Goal: Task Accomplishment & Management: Manage account settings

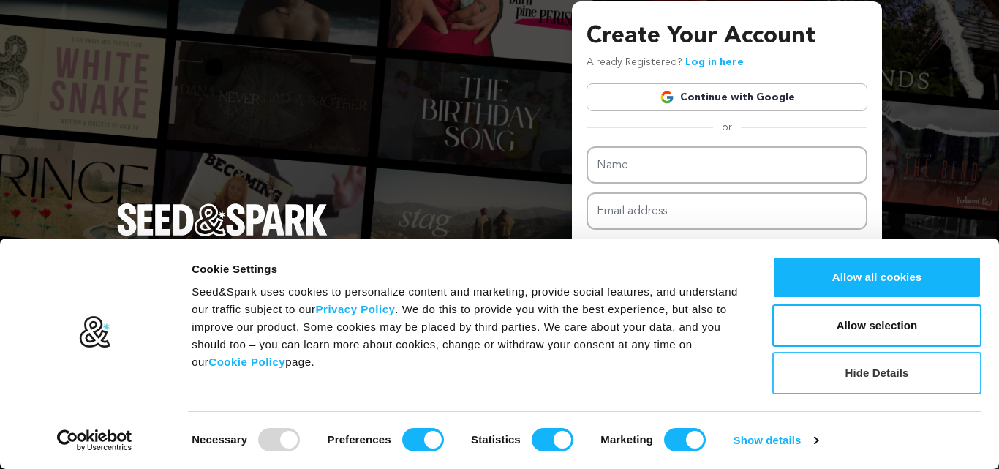
click at [887, 374] on button "Hide Details" at bounding box center [876, 373] width 209 height 42
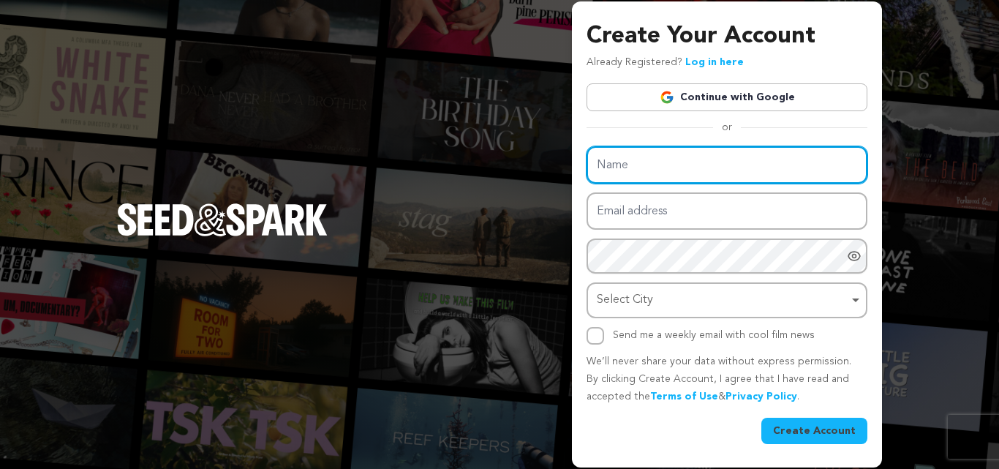
click at [679, 161] on input "Name" at bounding box center [726, 164] width 281 height 37
type input "Hitec Dental Ceramics"
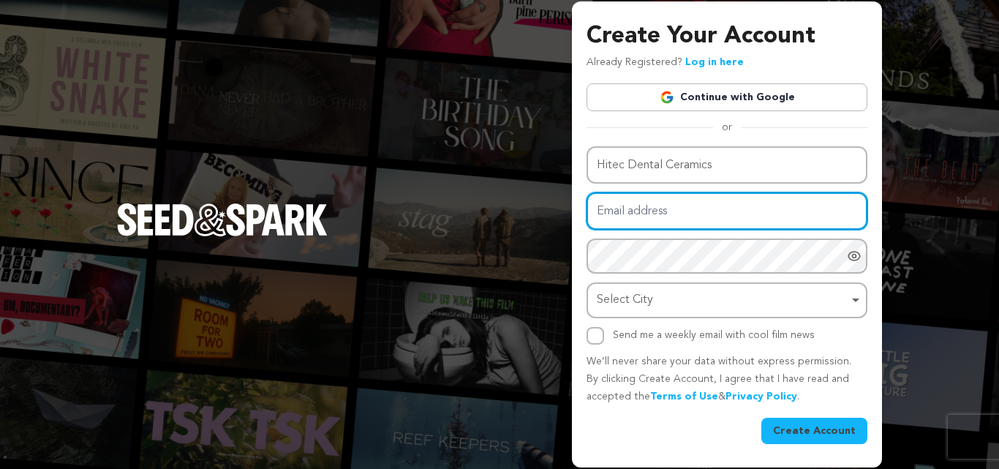
click at [660, 222] on input "Email address" at bounding box center [726, 210] width 281 height 37
type input "hitecdentalceramics1@gmail.com"
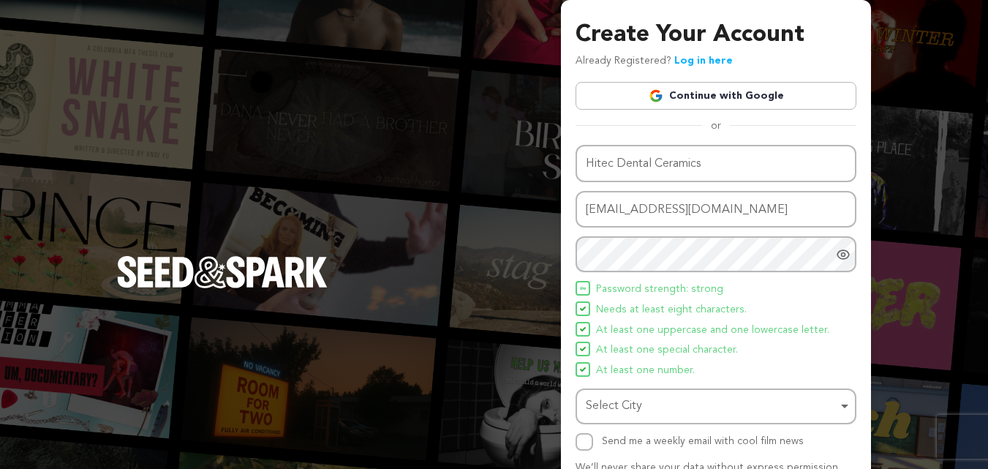
click at [648, 298] on ul "Password strength: strong Needs at least eight characters. At least one upperca…" at bounding box center [715, 330] width 281 height 99
click at [657, 407] on div "Select City Remove item" at bounding box center [712, 406] width 252 height 21
click at [631, 412] on div "Select City Remove item" at bounding box center [712, 406] width 252 height 21
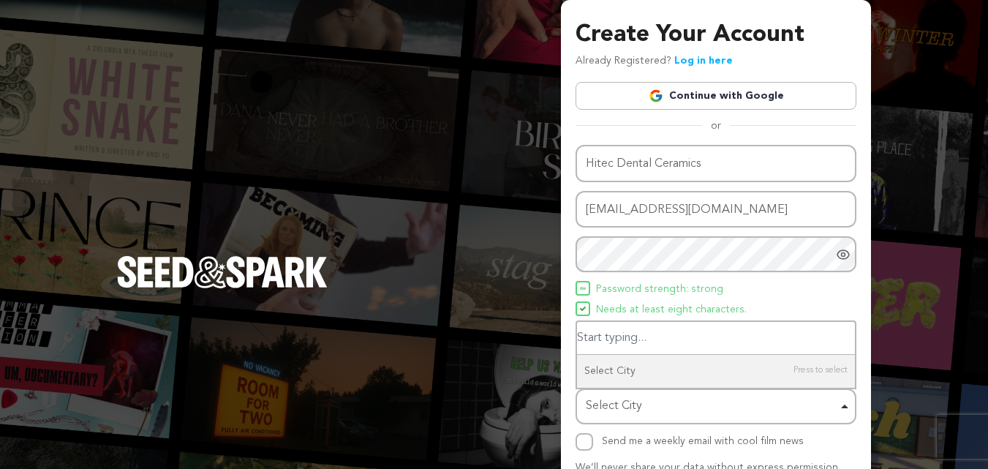
paste input "Fremont"
type input "Fremont"
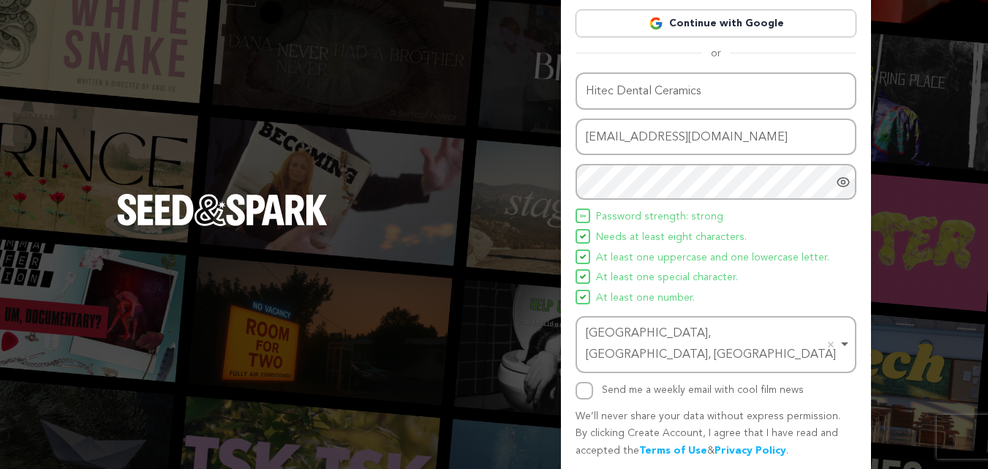
scroll to position [73, 0]
click at [584, 381] on input "Send me a weekly email with cool film news" at bounding box center [584, 390] width 18 height 18
checkbox input "true"
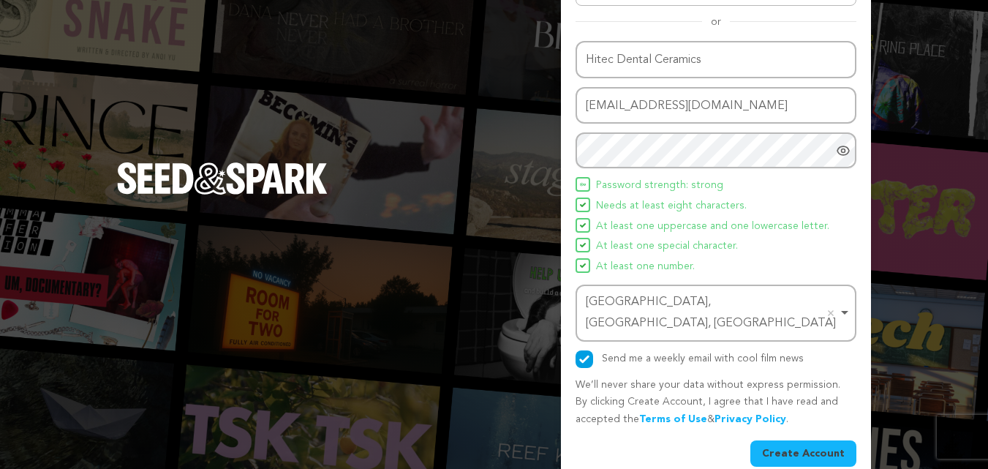
click at [822, 440] on button "Create Account" at bounding box center [803, 453] width 106 height 26
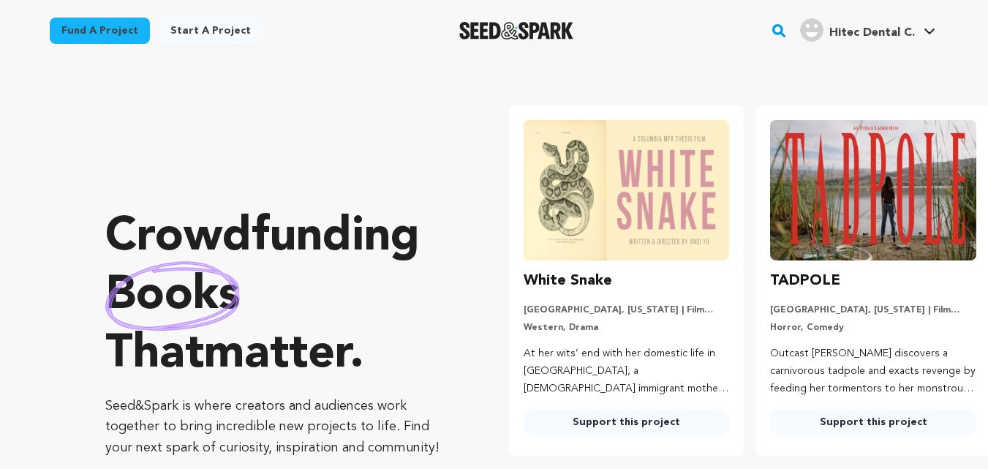
click at [913, 34] on span "Hitec Dental C." at bounding box center [872, 33] width 86 height 12
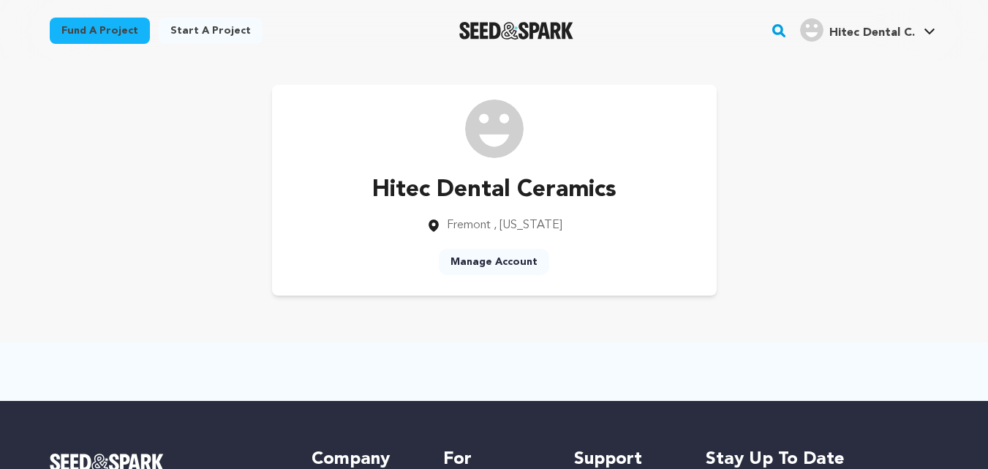
click at [507, 265] on link "Manage Account" at bounding box center [494, 262] width 110 height 26
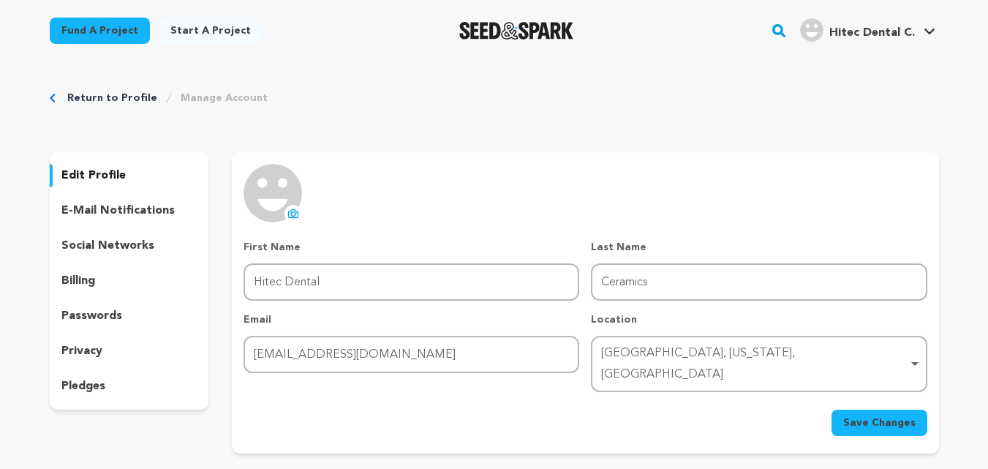
click at [281, 222] on div "uploading spinner upload profile image First Name First Name Hitec Dental Last …" at bounding box center [584, 300] width 683 height 272
click at [292, 208] on icon at bounding box center [293, 214] width 12 height 12
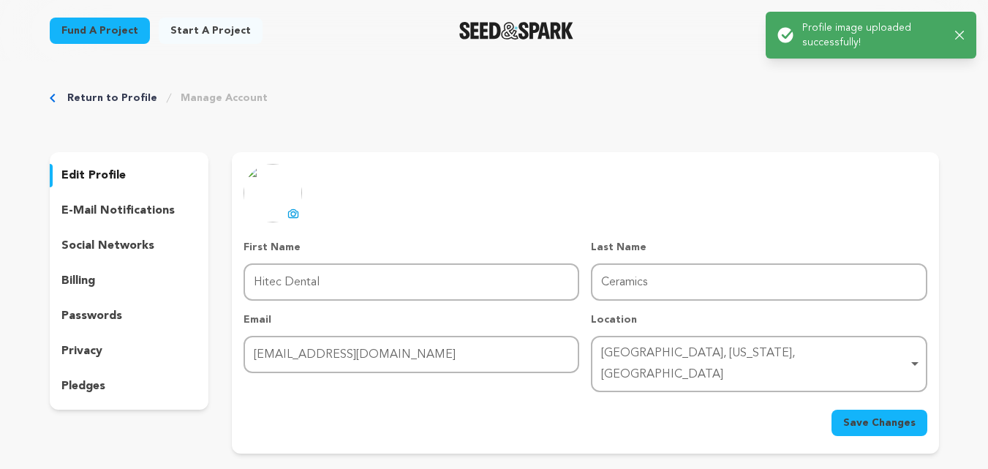
click at [919, 409] on button "Save Changes" at bounding box center [879, 422] width 96 height 26
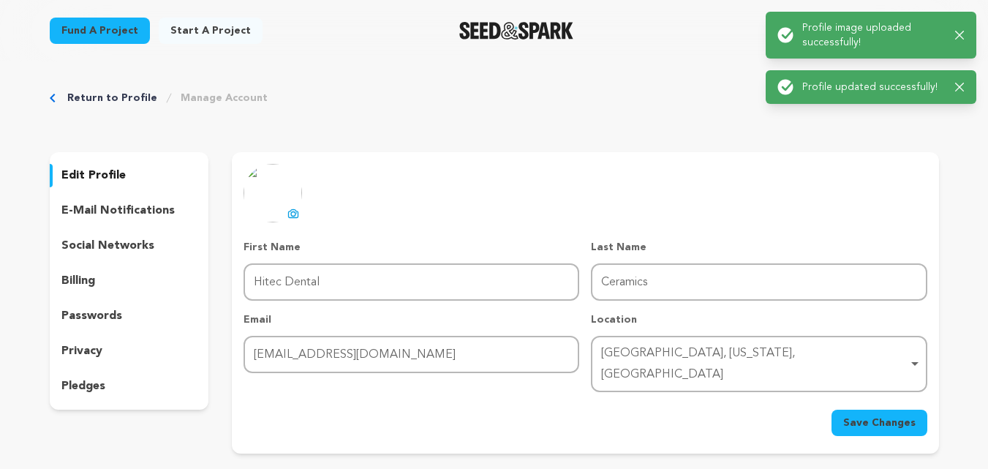
click at [130, 235] on div "social networks" at bounding box center [129, 245] width 159 height 23
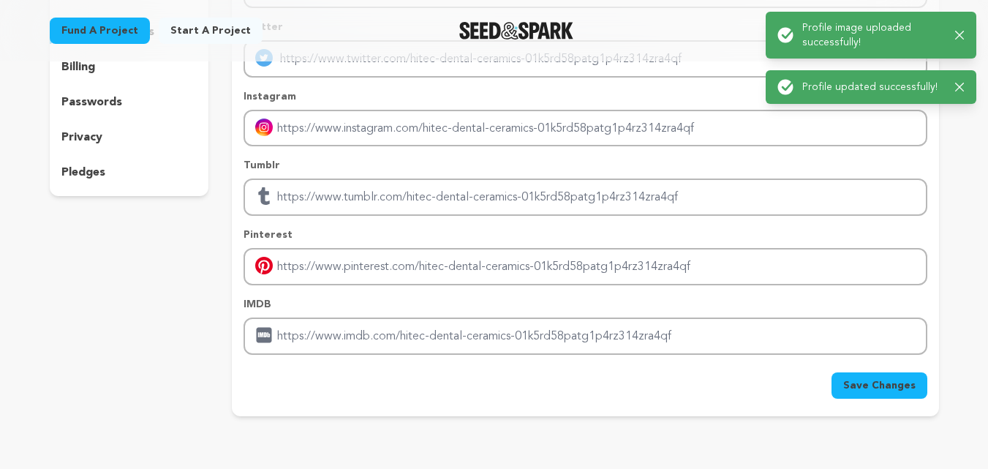
scroll to position [219, 0]
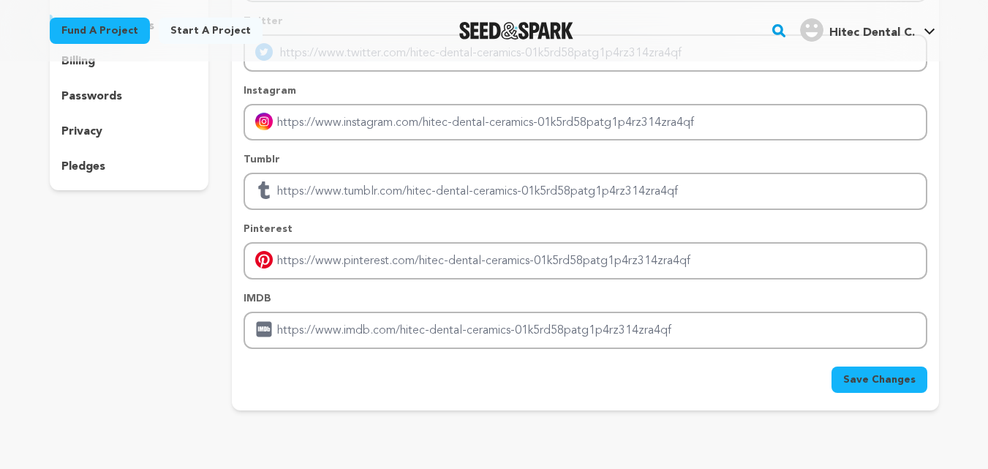
click at [887, 375] on span "Save Changes" at bounding box center [879, 379] width 72 height 15
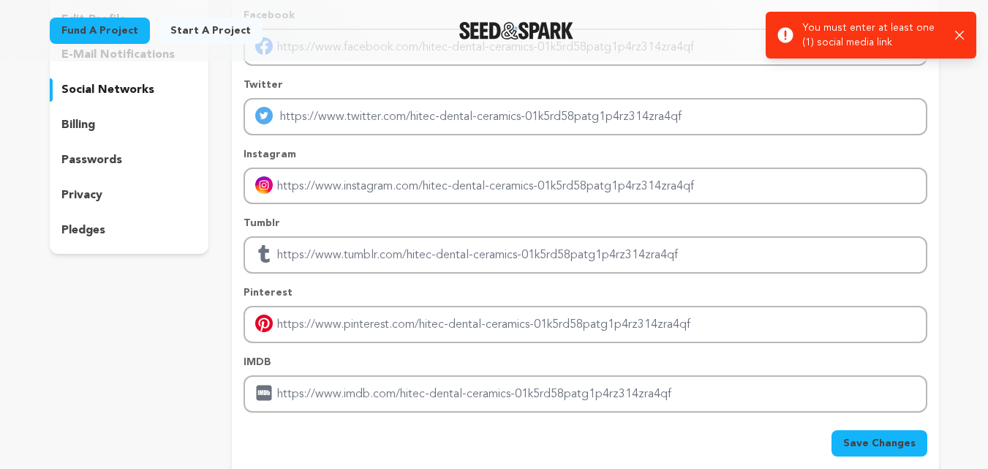
scroll to position [73, 0]
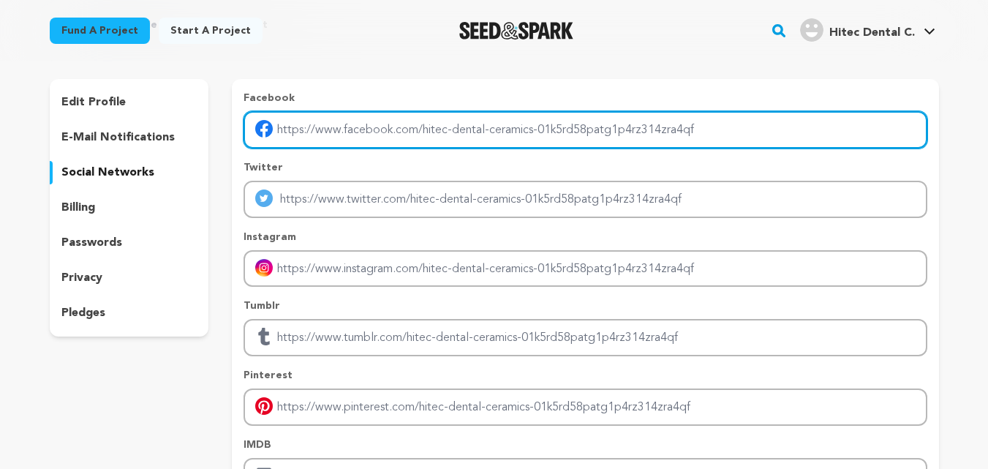
click at [544, 130] on input "Enter facebook profile link" at bounding box center [584, 129] width 683 height 37
drag, startPoint x: 404, startPoint y: 124, endPoint x: 619, endPoint y: 132, distance: 215.1
click at [619, 132] on input "Enter facebook profile link" at bounding box center [584, 129] width 683 height 37
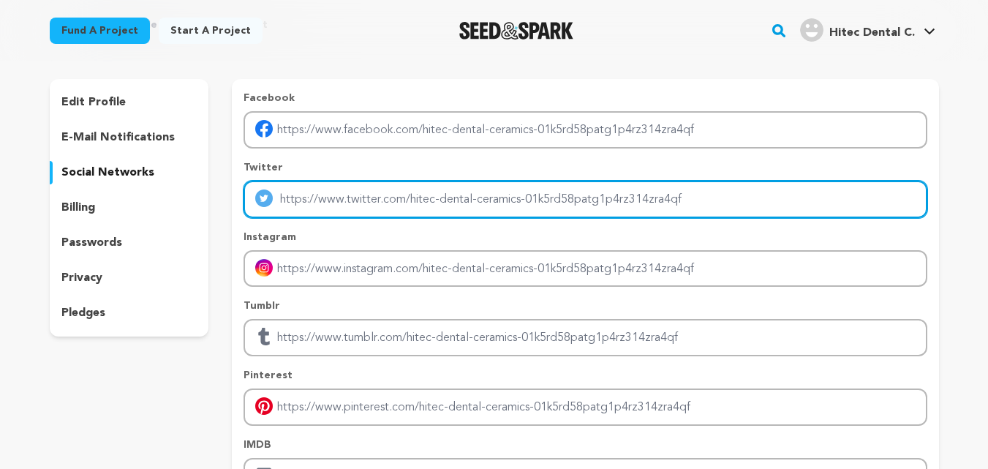
click at [409, 186] on input "Enter twitter profile link" at bounding box center [584, 199] width 683 height 37
paste input "https://x.com/dental_hitec"
type input "https://x.com/dental_hitec"
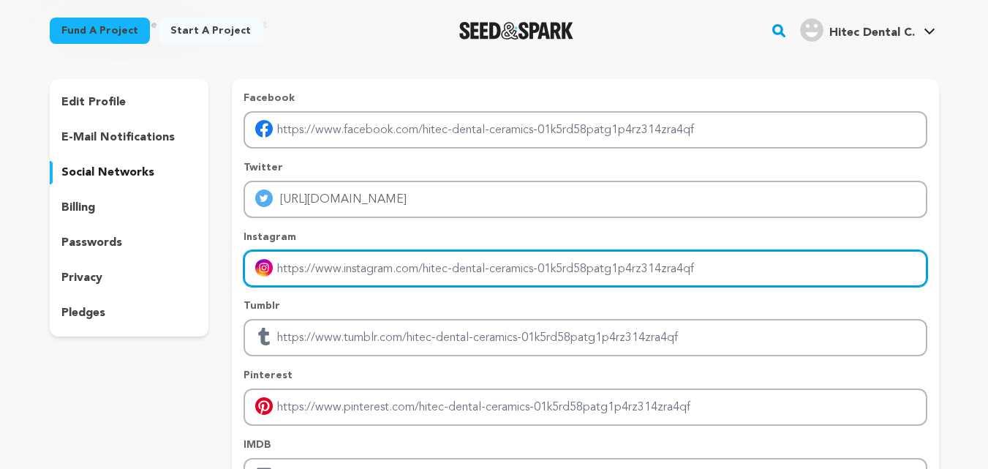
click at [354, 276] on input "Enter instagram handle link" at bounding box center [584, 268] width 683 height 37
paste input "https://www.instagram.com/hitecdentalceramics/"
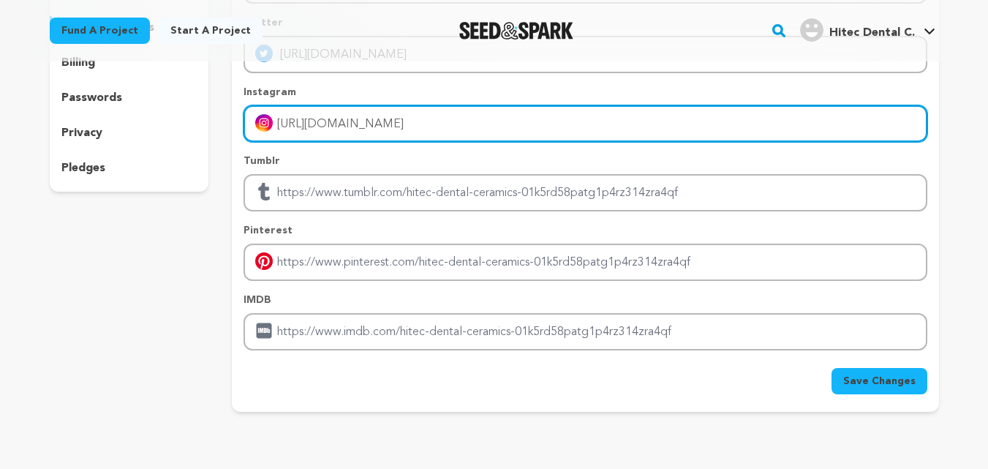
scroll to position [219, 0]
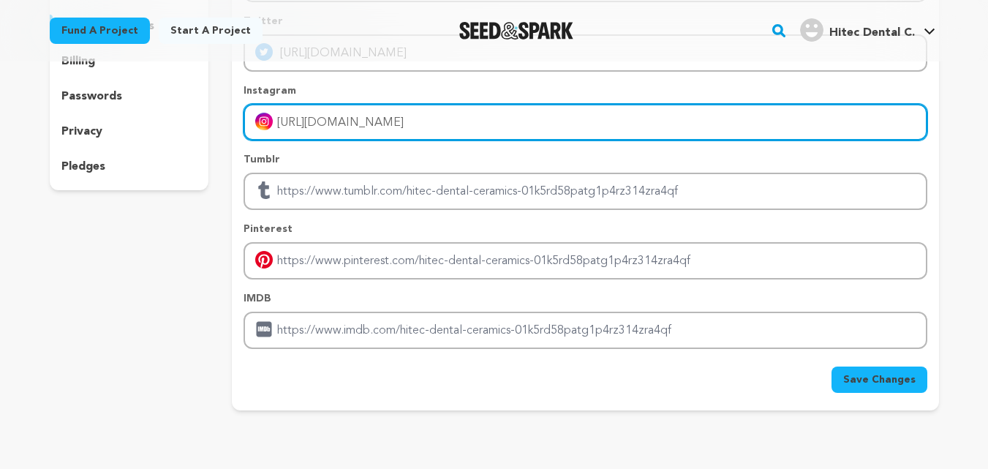
type input "https://www.instagram.com/hitecdentalceramics/"
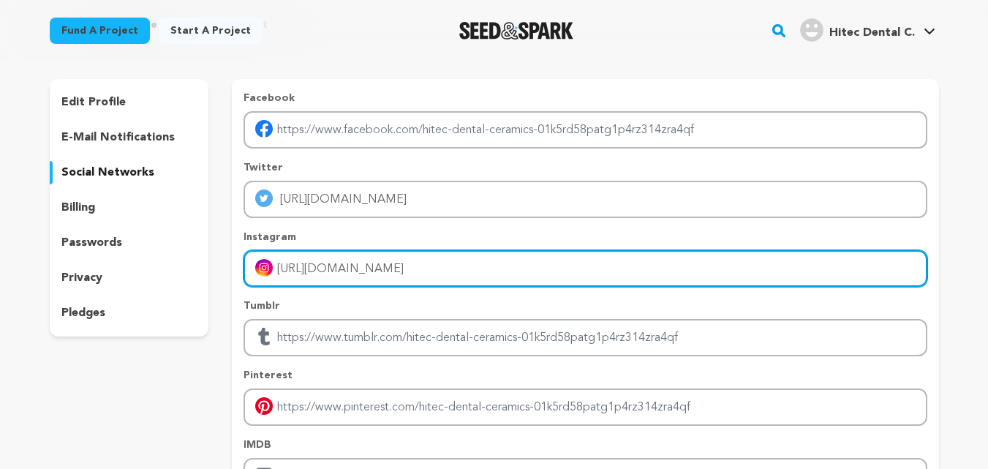
scroll to position [292, 0]
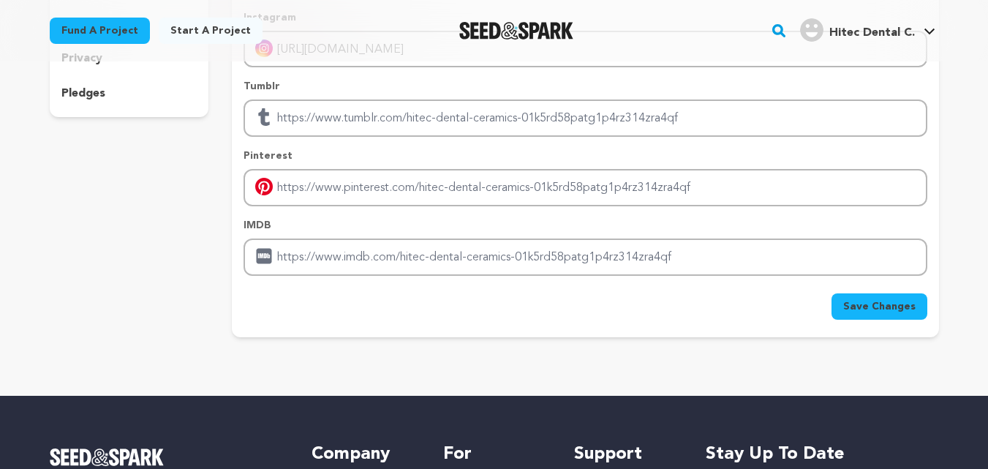
click at [914, 317] on button "Save Changes" at bounding box center [879, 306] width 96 height 26
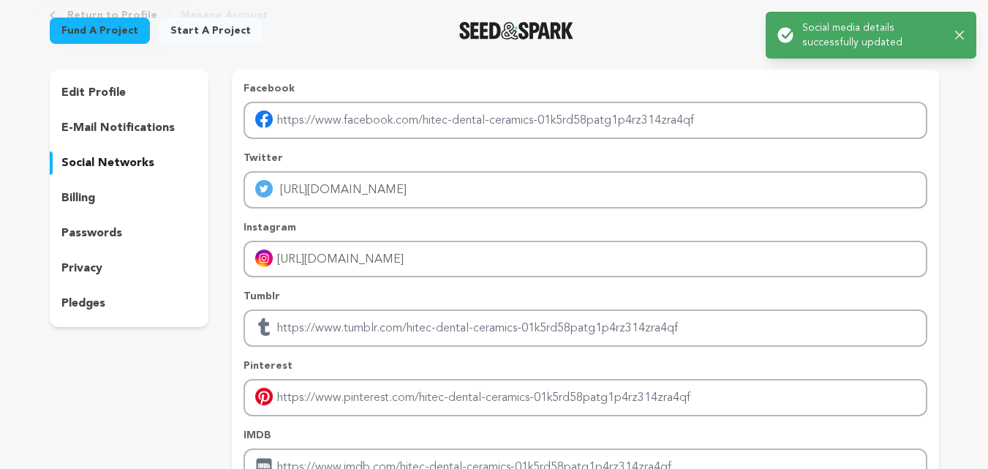
scroll to position [0, 0]
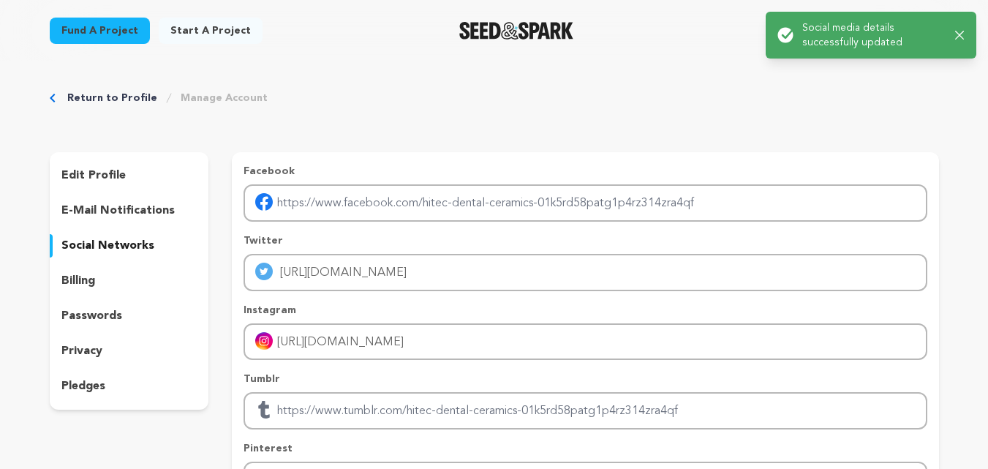
click at [959, 39] on icon "button" at bounding box center [960, 36] width 10 height 10
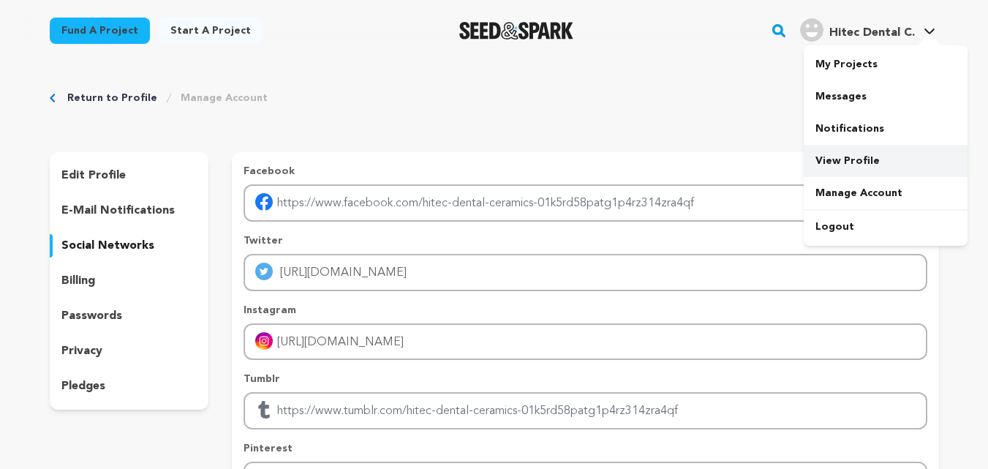
click at [841, 156] on link "View Profile" at bounding box center [886, 161] width 164 height 32
